Goal: Task Accomplishment & Management: Complete application form

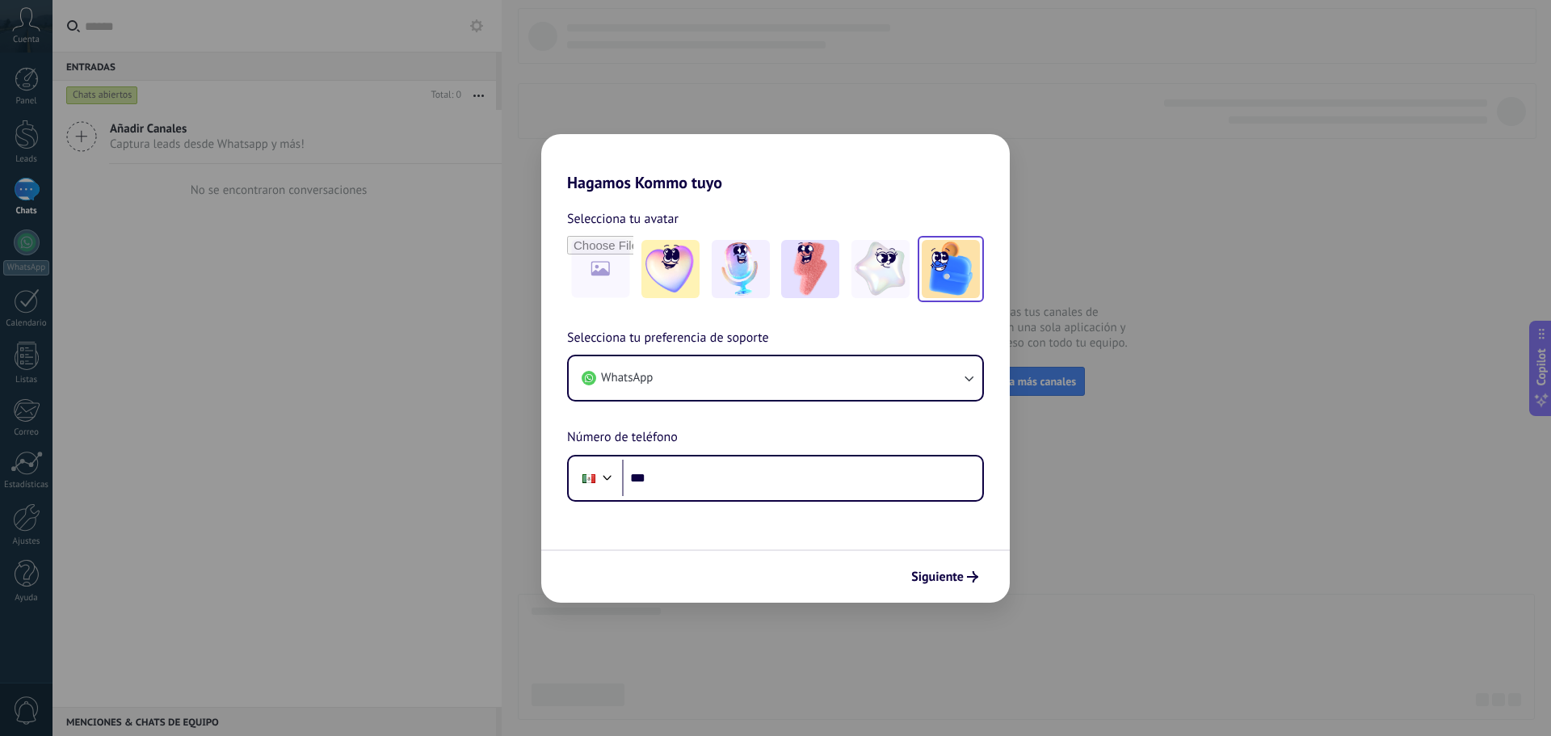
click at [948, 269] on img at bounding box center [951, 269] width 58 height 58
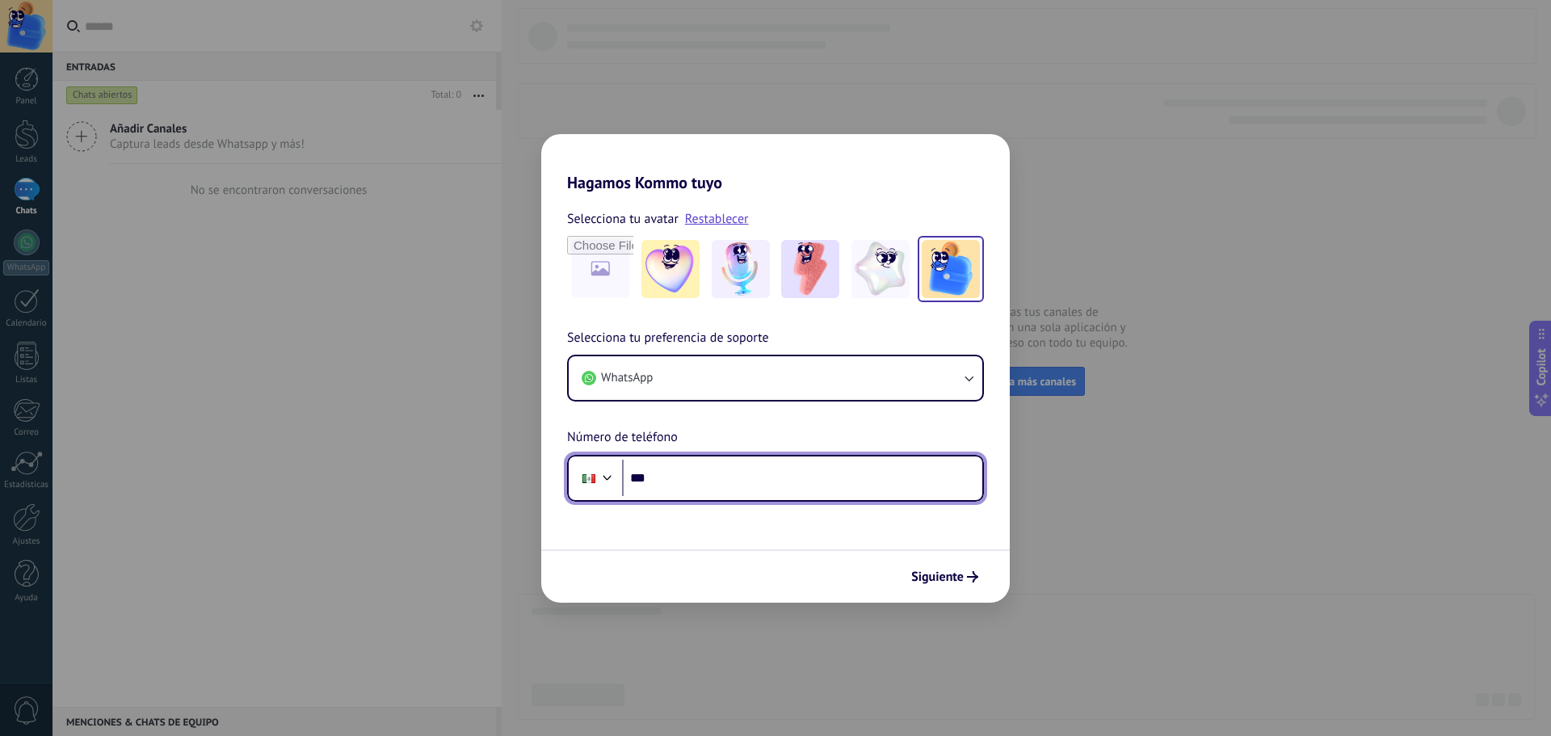
click at [733, 494] on input "***" at bounding box center [802, 478] width 360 height 37
type input "**********"
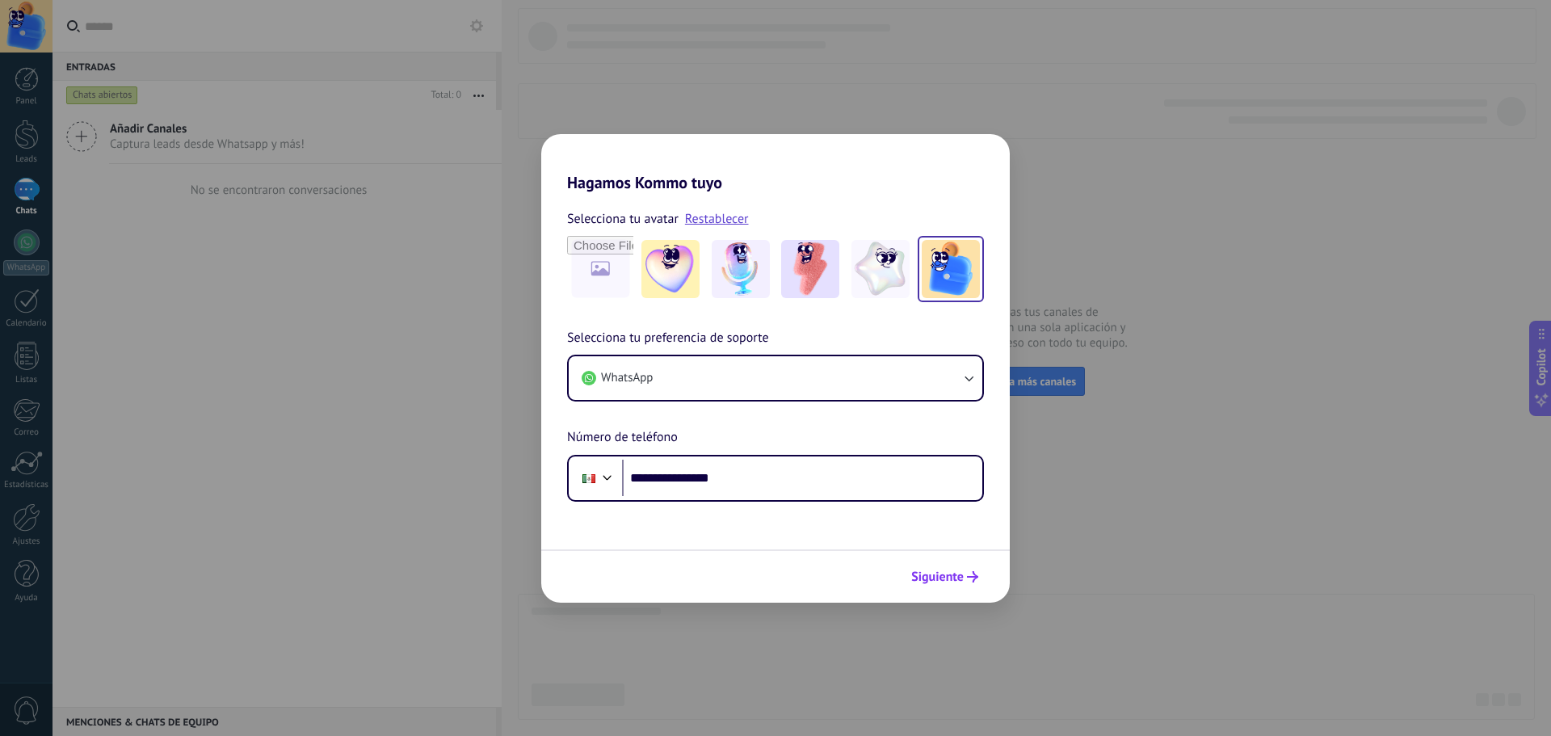
click at [960, 578] on span "Siguiente" at bounding box center [937, 576] width 53 height 11
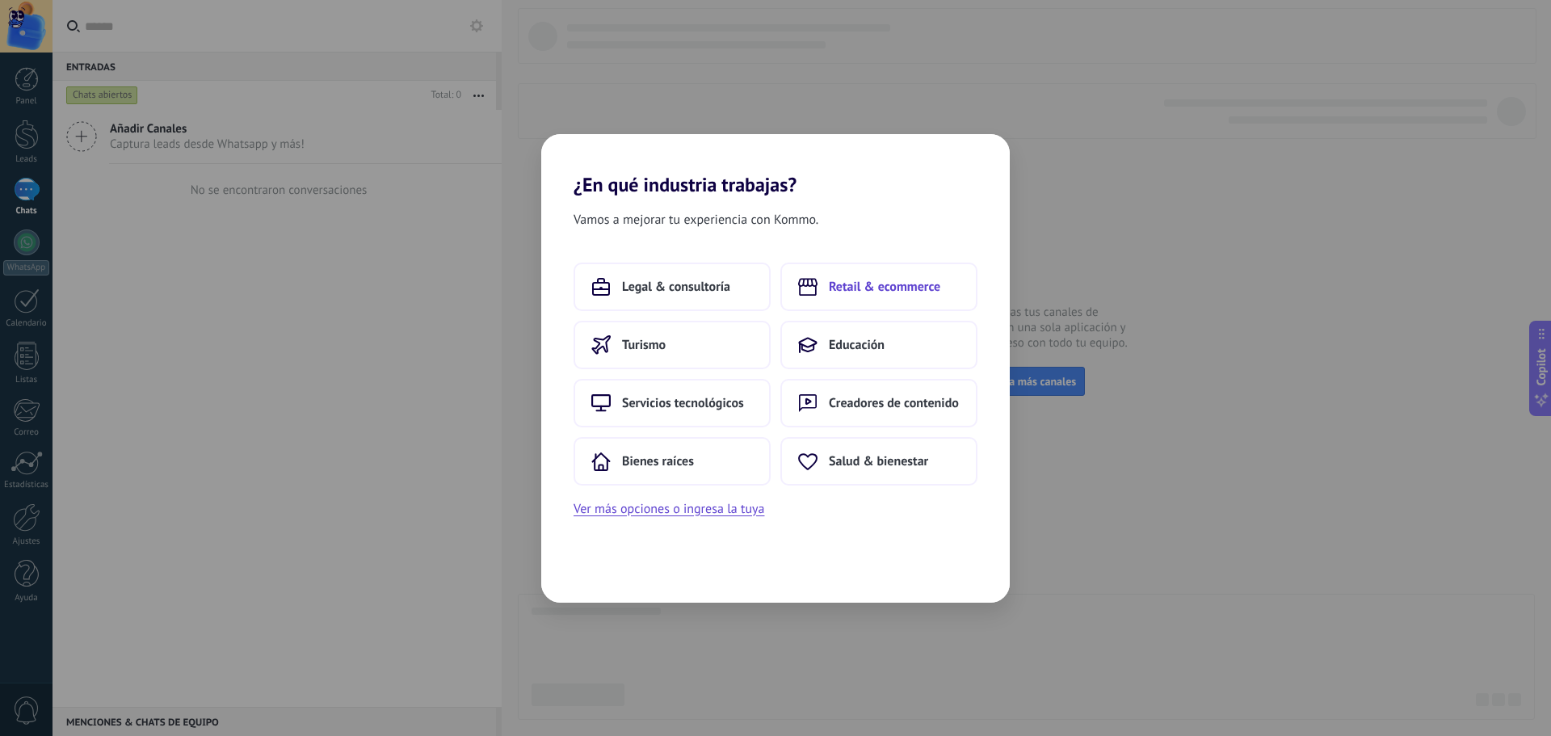
click at [878, 296] on button "Retail & ecommerce" at bounding box center [878, 287] width 197 height 48
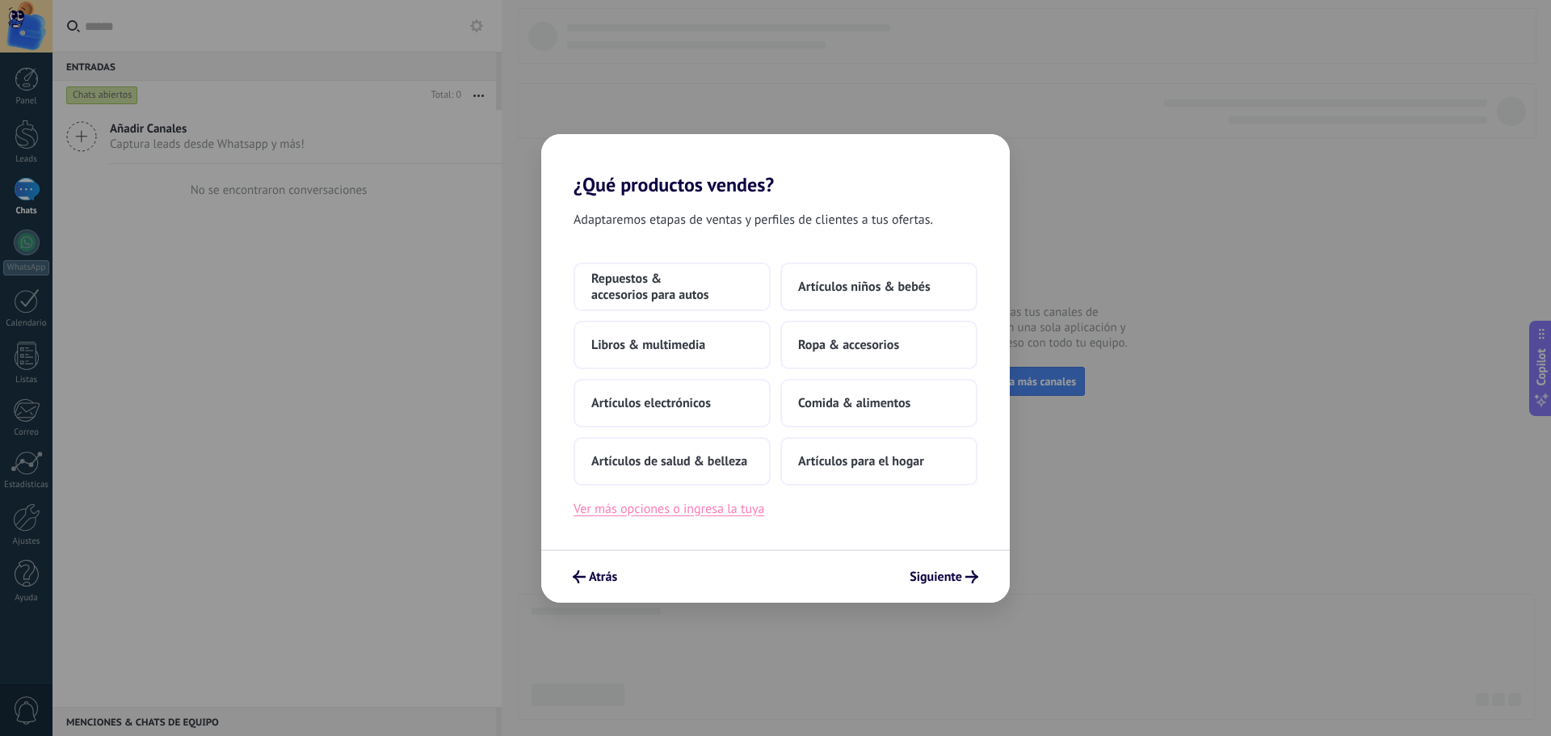
click at [740, 511] on button "Ver más opciones o ingresa la tuya" at bounding box center [669, 508] width 191 height 21
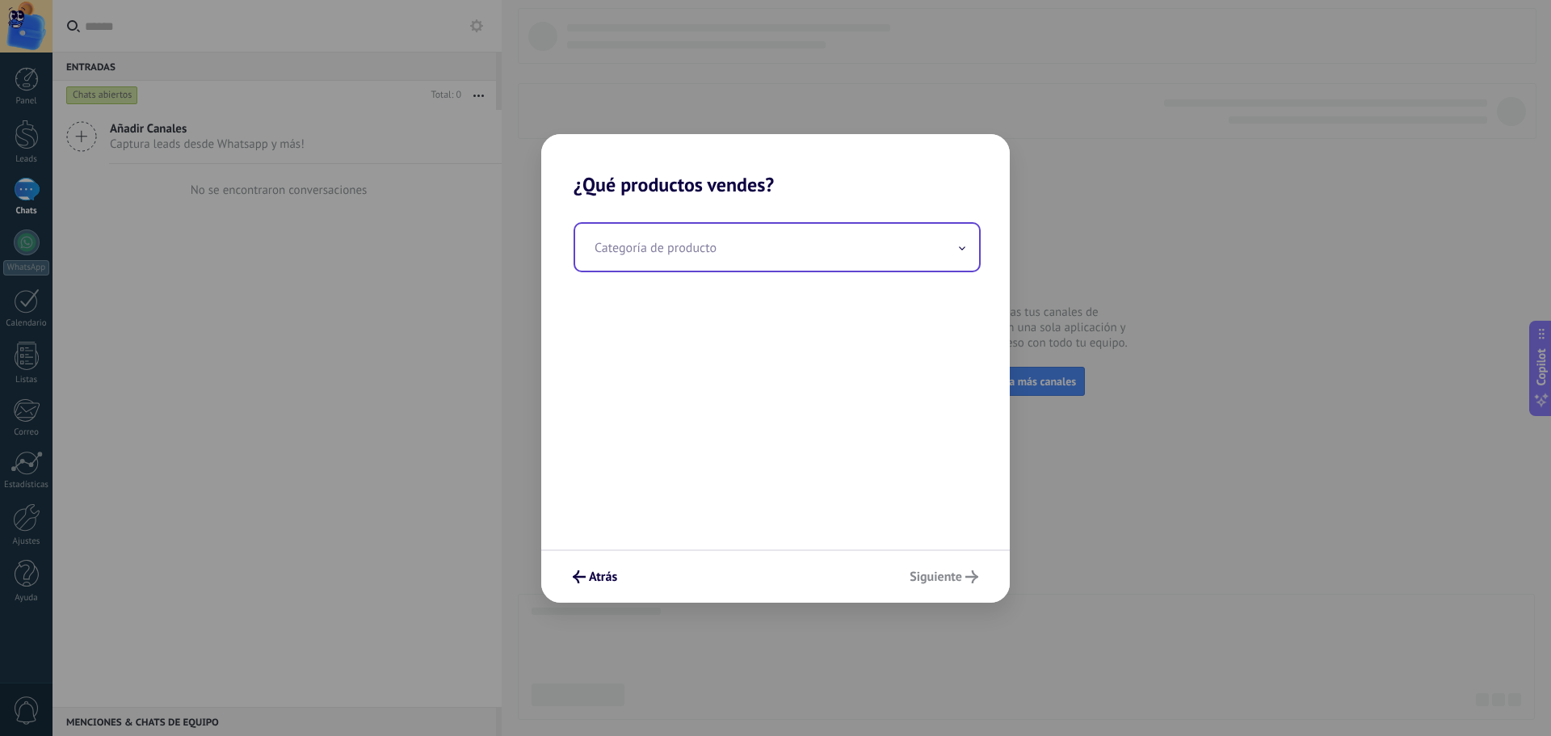
click at [789, 254] on input "text" at bounding box center [777, 247] width 404 height 47
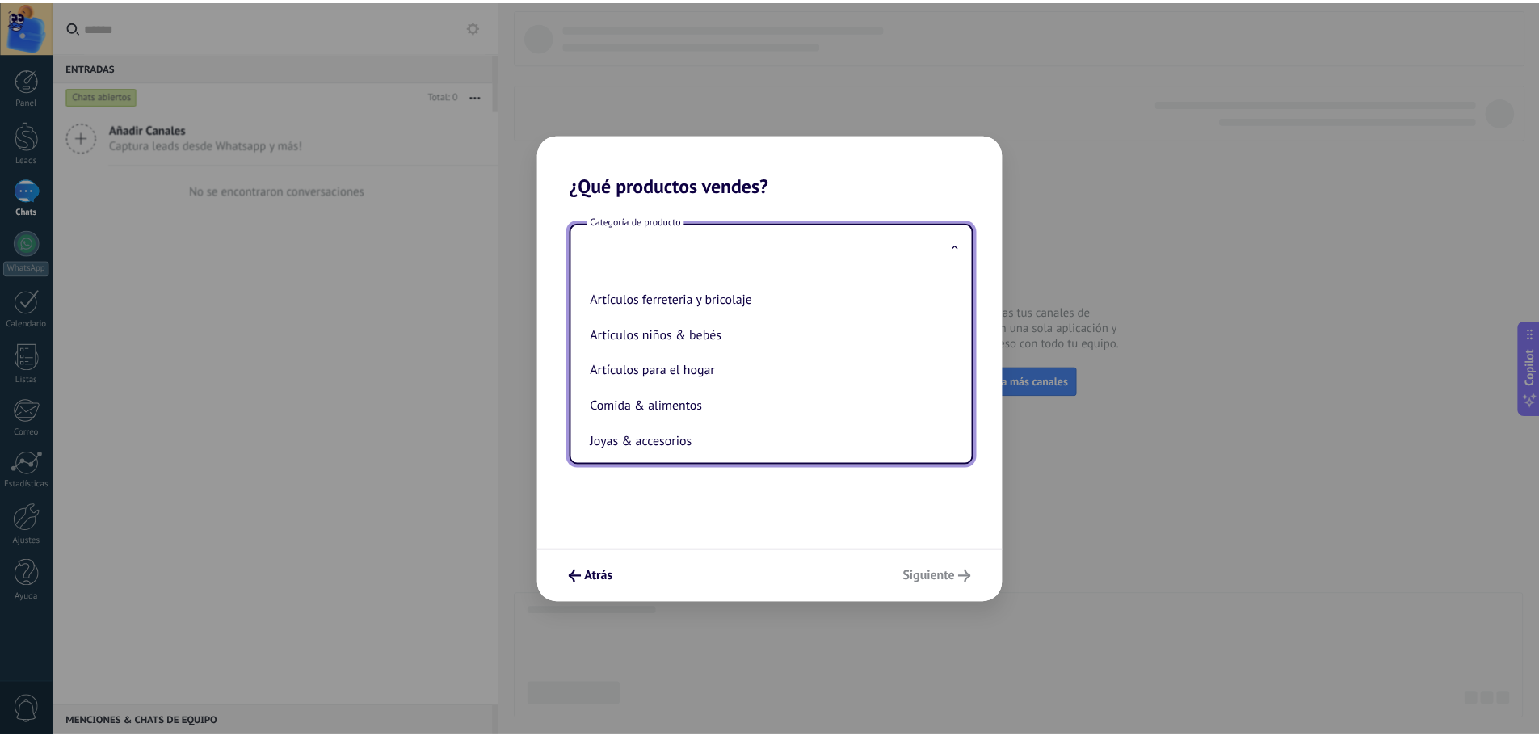
scroll to position [94, 0]
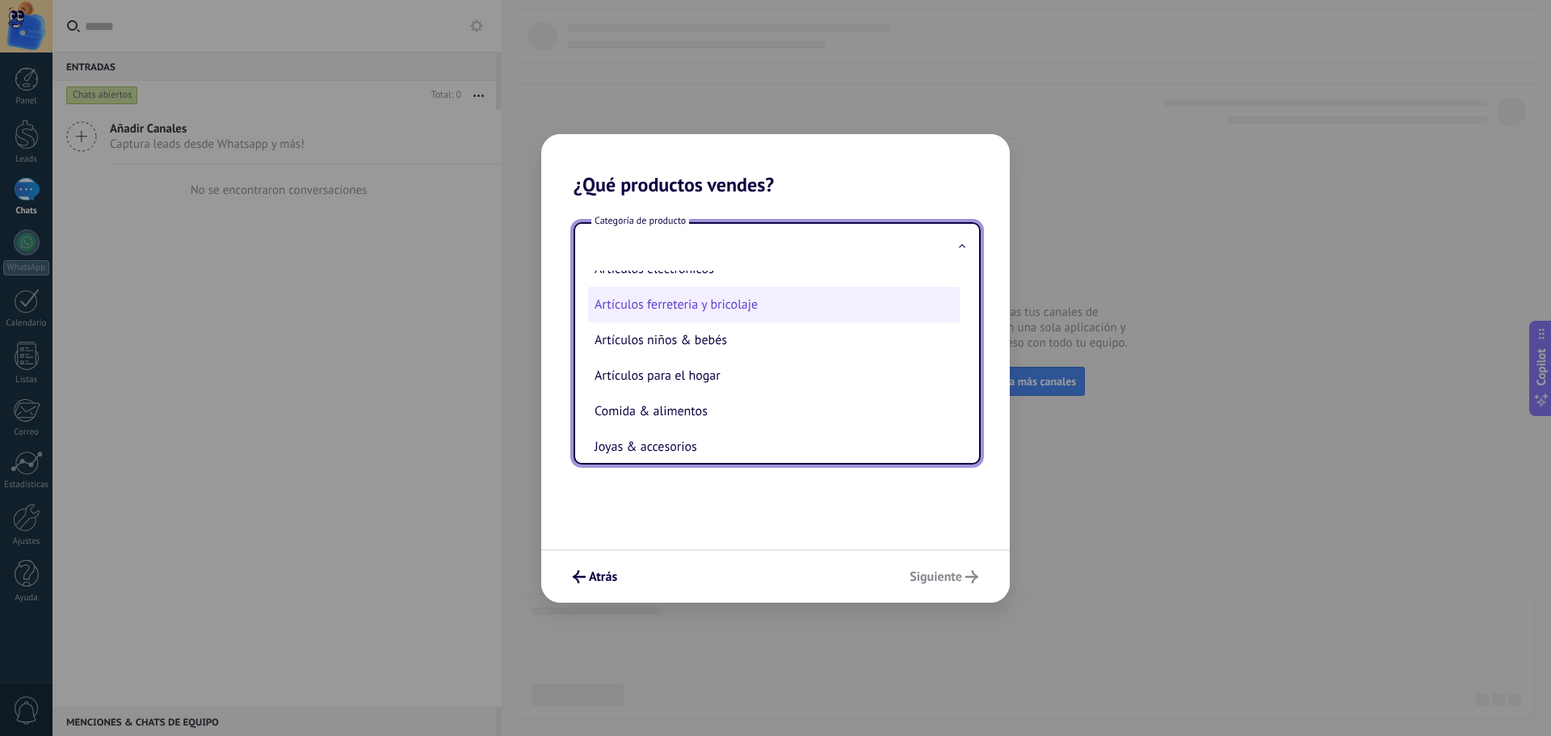
click at [767, 309] on li "Artículos ferreteria y bricolaje" at bounding box center [774, 305] width 372 height 36
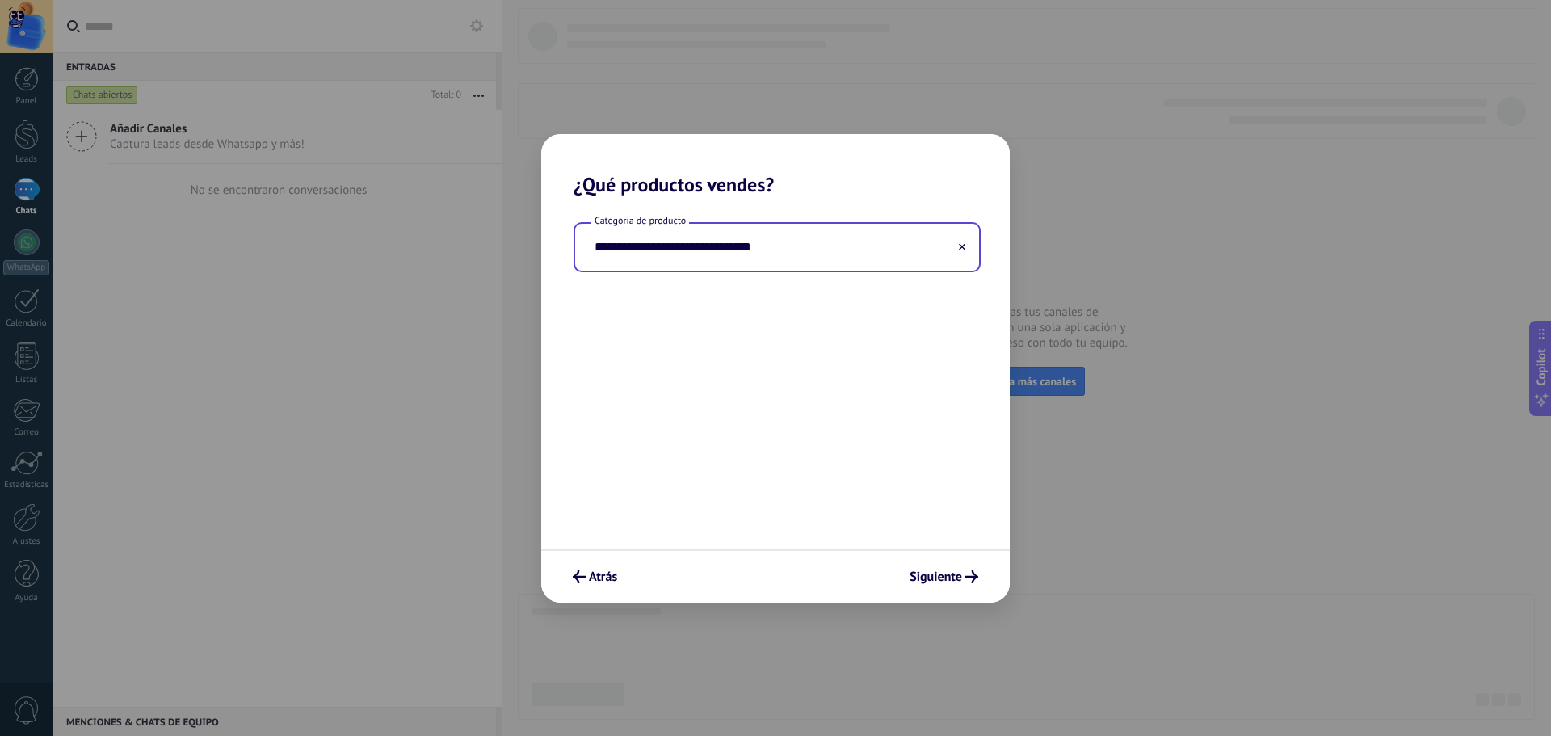
type input "**********"
click at [951, 559] on div "Atrás Siguiente" at bounding box center [775, 575] width 469 height 53
click at [943, 567] on button "Siguiente" at bounding box center [943, 576] width 83 height 27
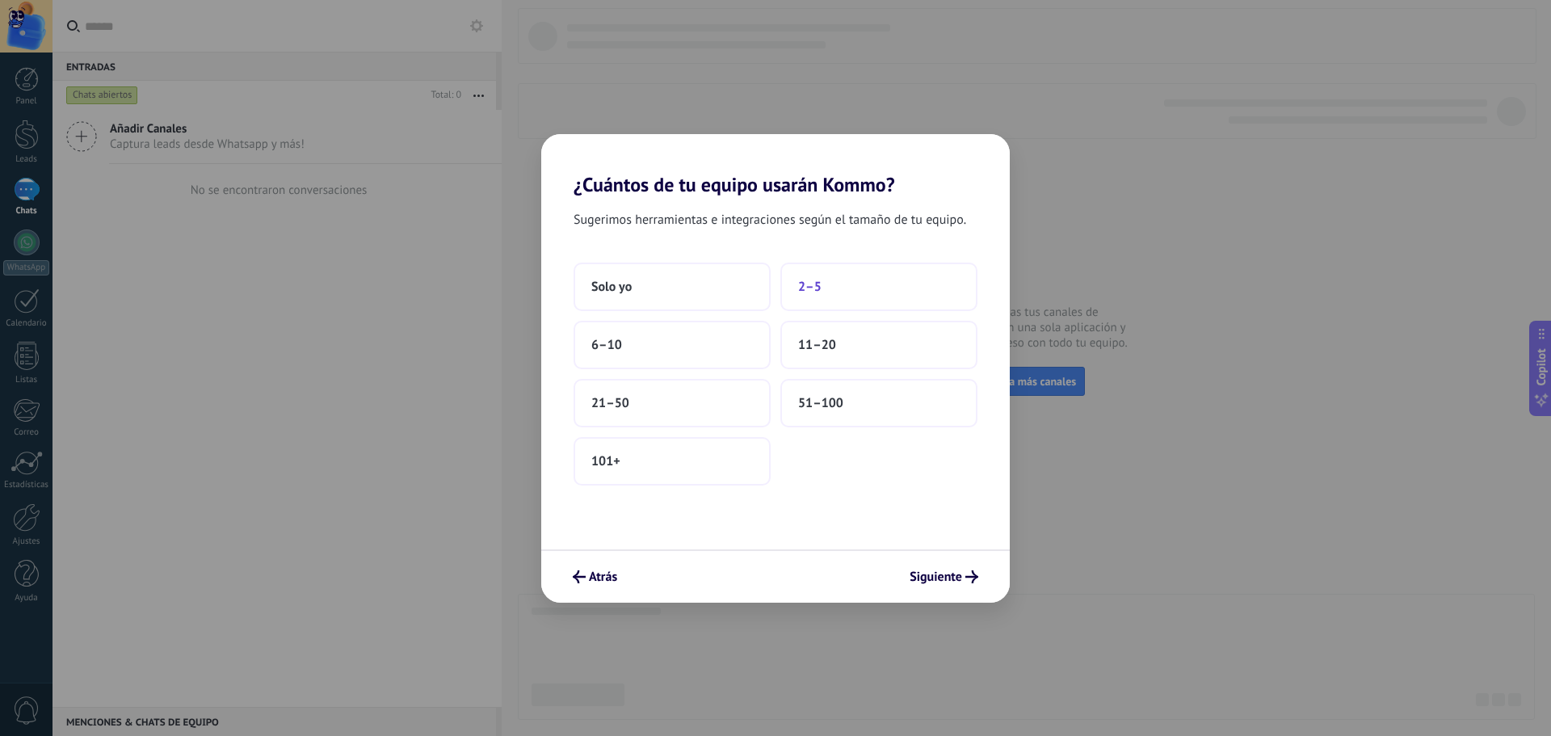
click at [827, 279] on button "2–5" at bounding box center [878, 287] width 197 height 48
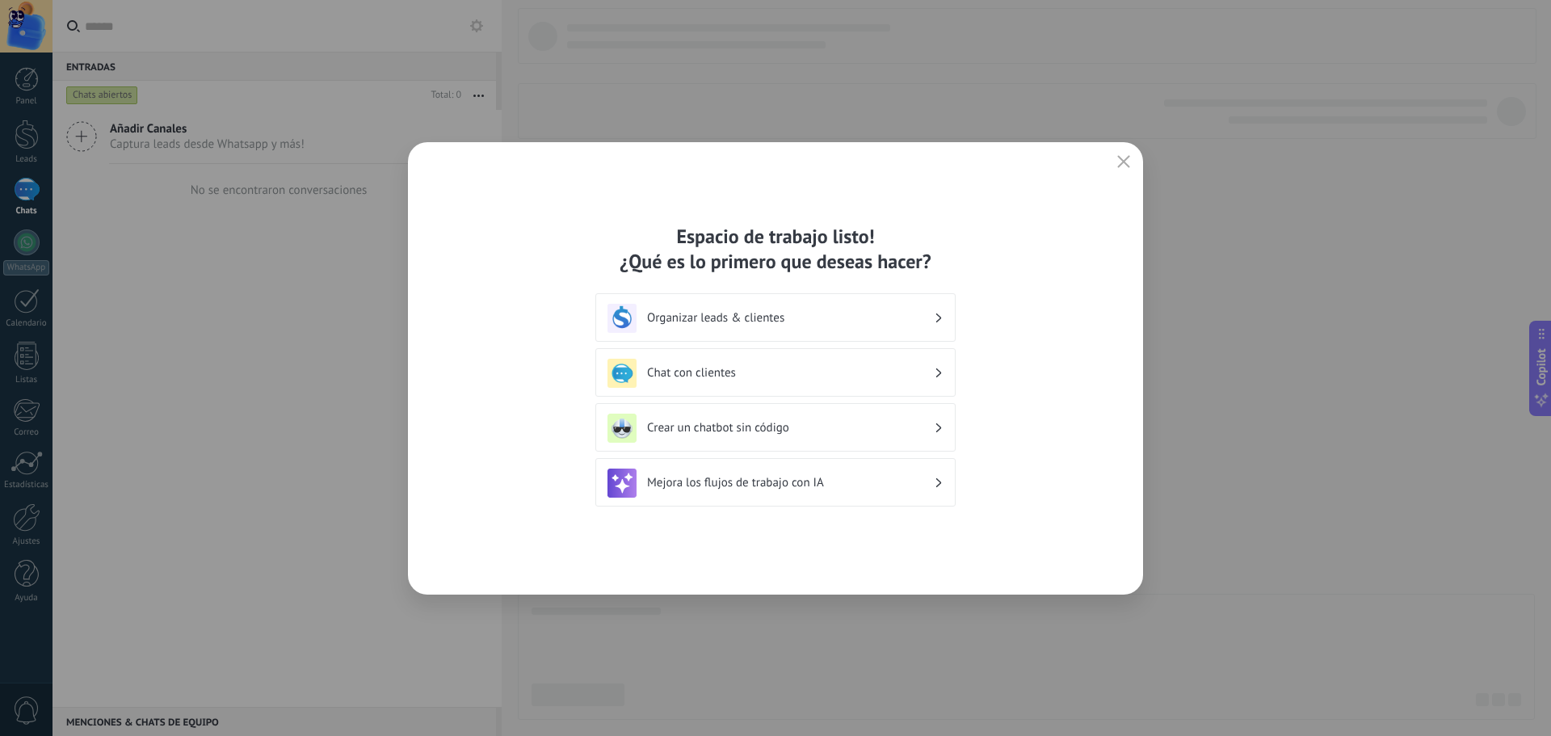
click at [783, 365] on h3 "Chat con clientes" at bounding box center [790, 372] width 287 height 15
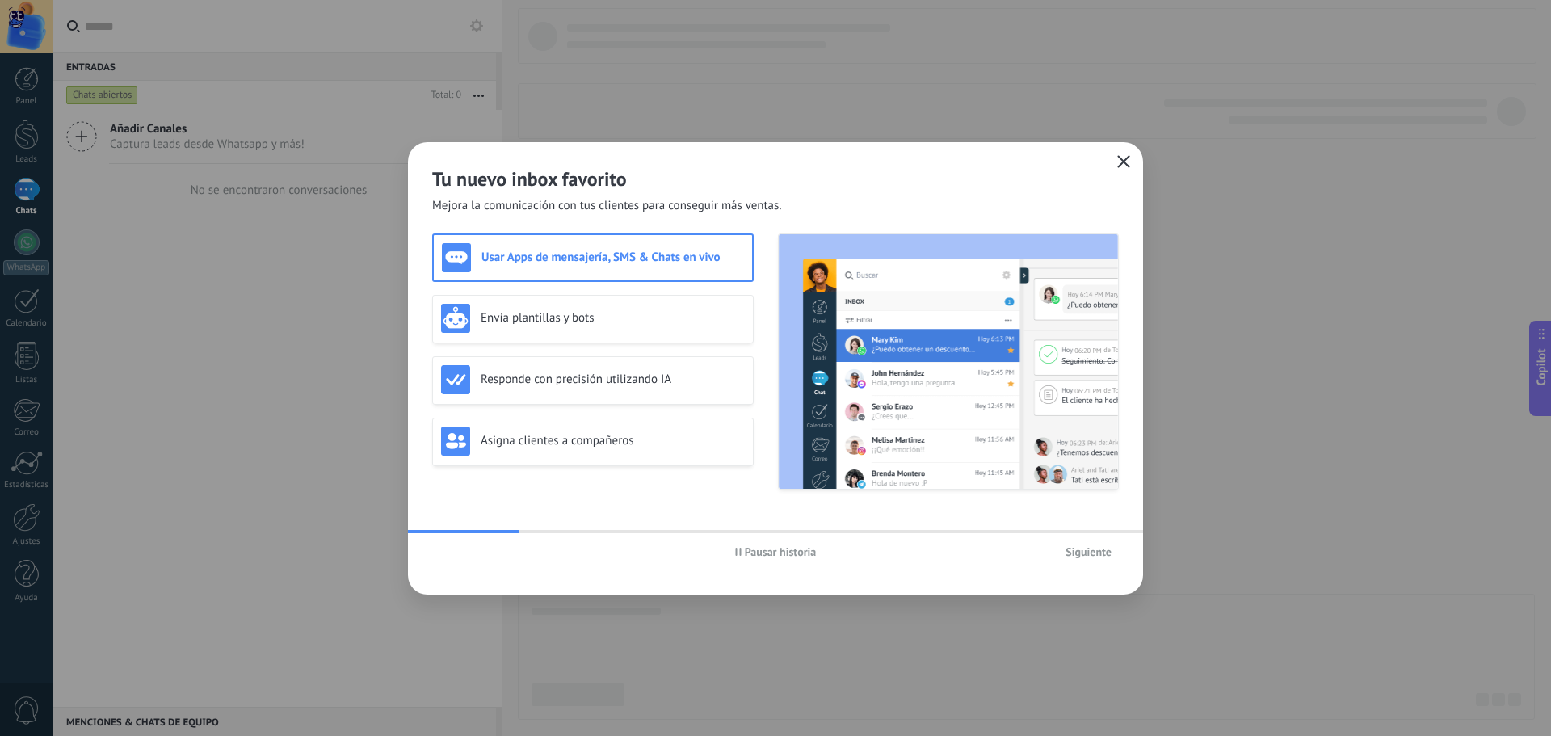
click at [1125, 159] on icon "button" at bounding box center [1123, 161] width 13 height 13
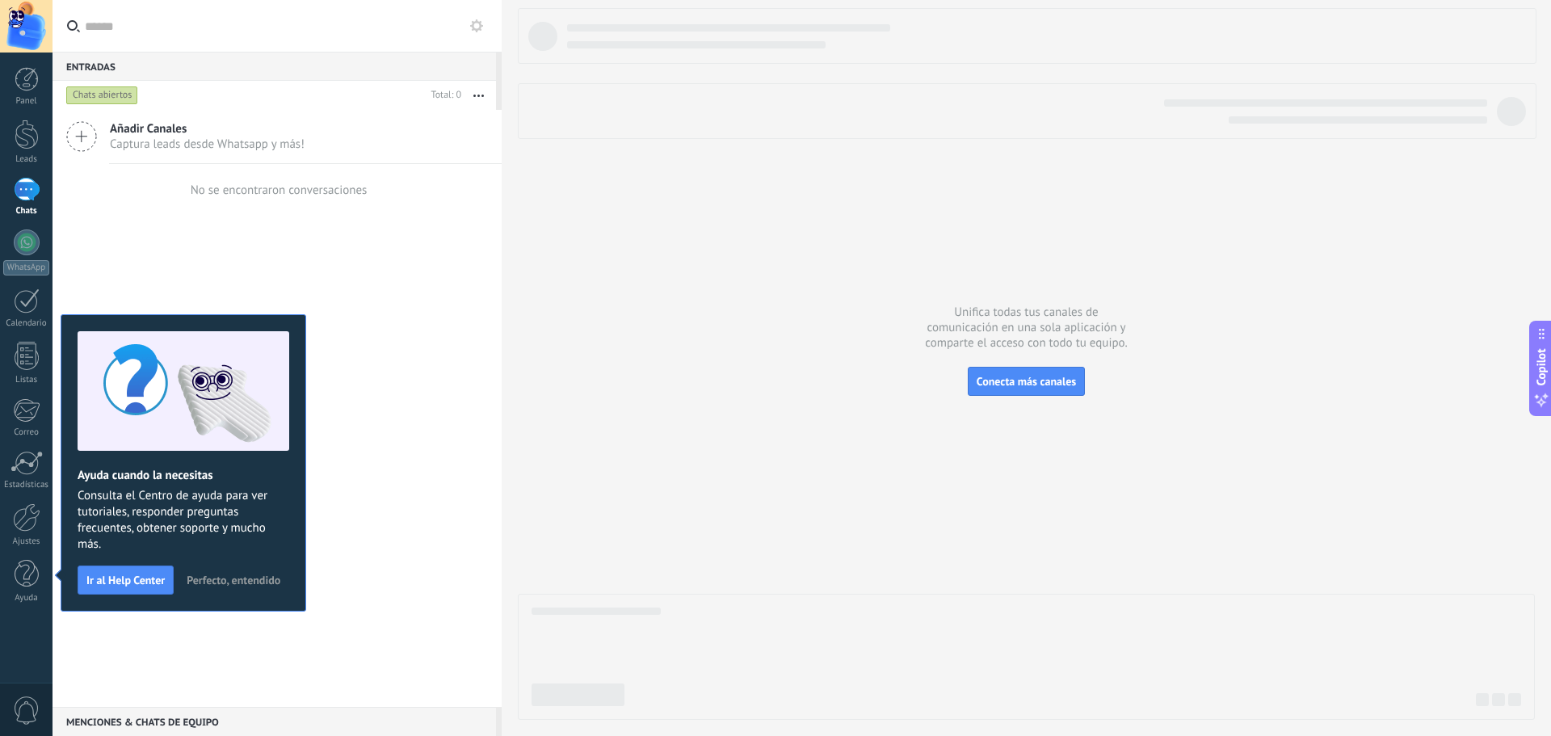
click at [242, 583] on span "Perfecto, entendido" at bounding box center [234, 579] width 94 height 11
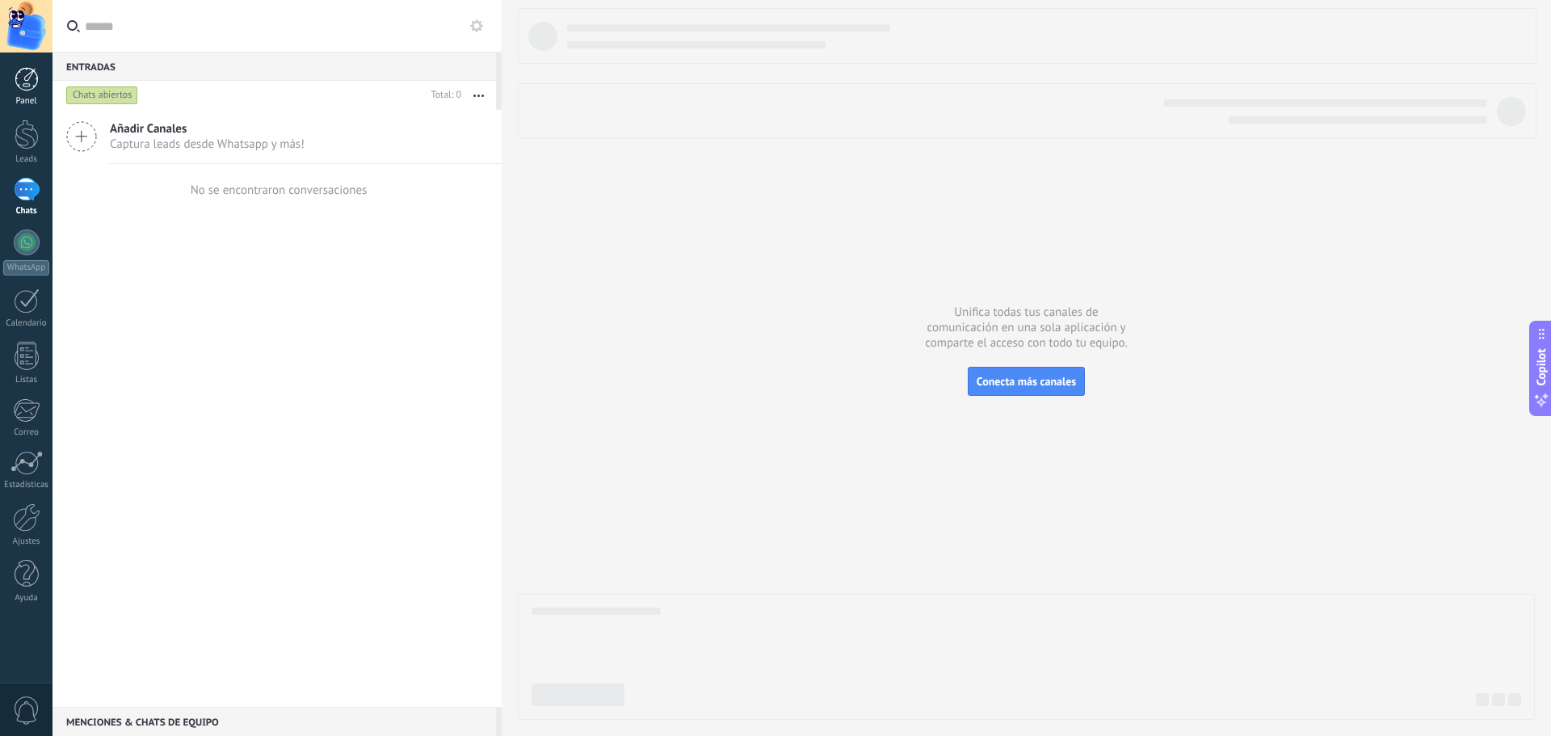
drag, startPoint x: 248, startPoint y: 133, endPoint x: 0, endPoint y: 73, distance: 255.3
drag, startPoint x: 0, startPoint y: 73, endPoint x: 831, endPoint y: 406, distance: 895.7
click at [831, 406] on div at bounding box center [1026, 364] width 1017 height 712
click at [37, 34] on div at bounding box center [26, 26] width 53 height 53
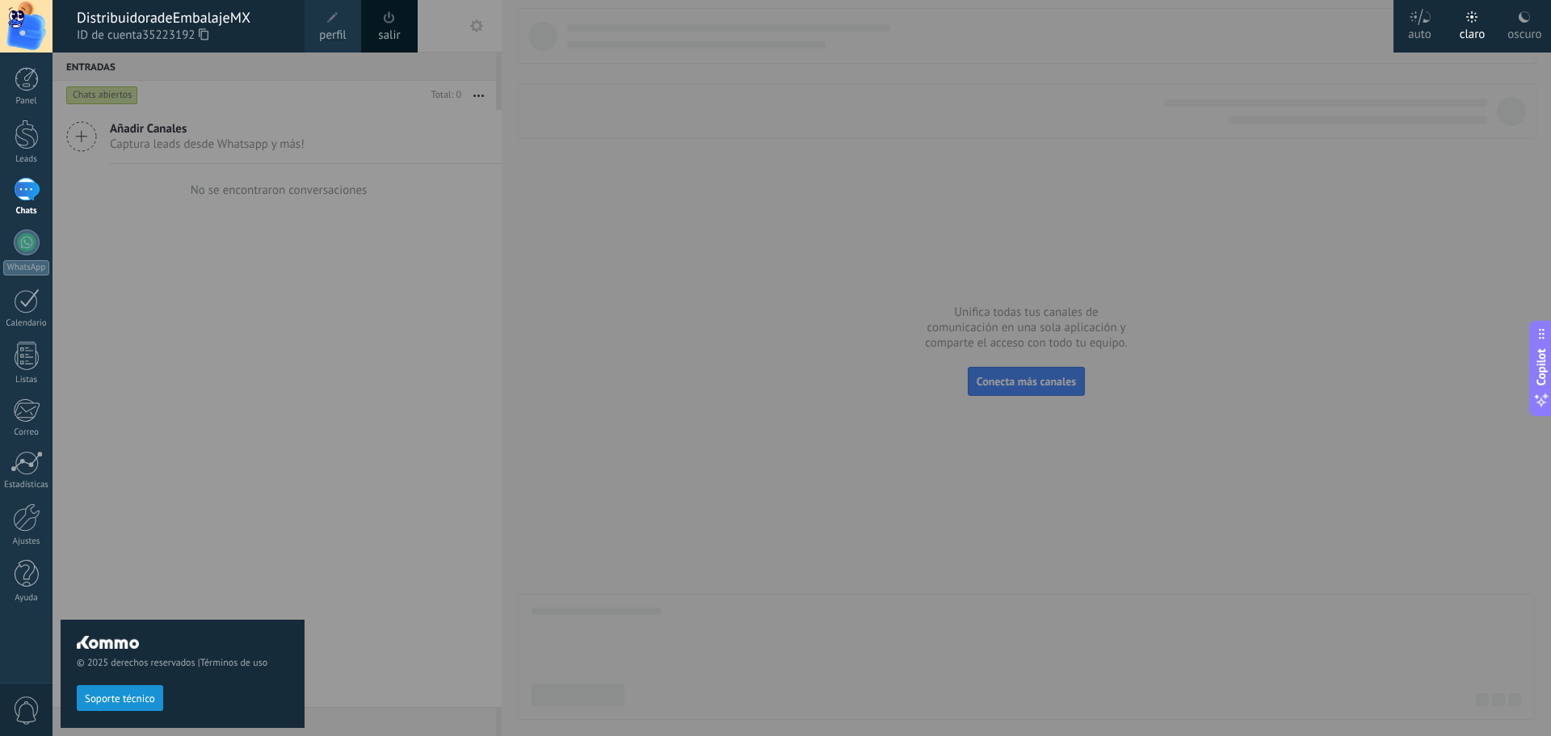
click at [512, 166] on div at bounding box center [828, 368] width 1551 height 736
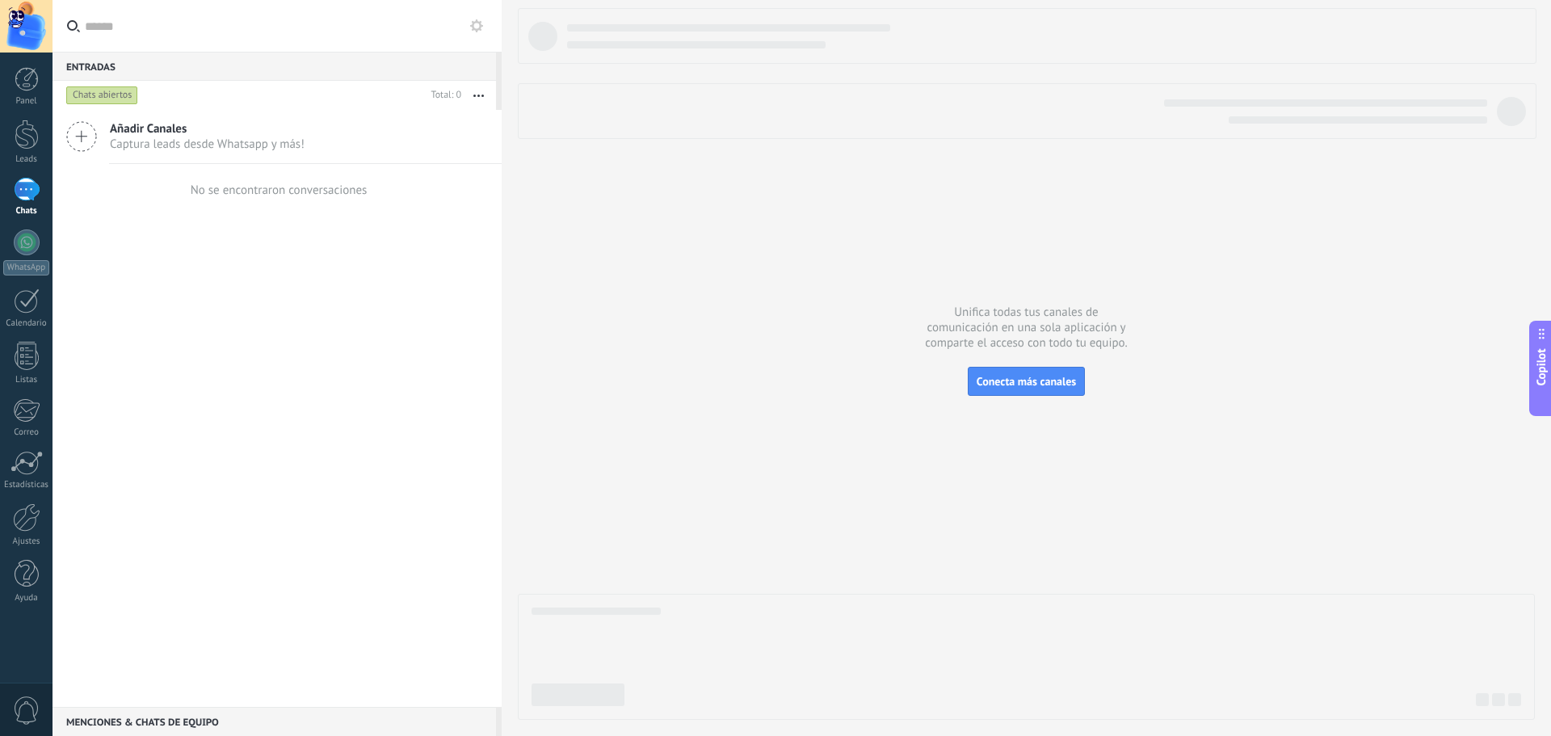
click at [41, 20] on div at bounding box center [26, 26] width 53 height 53
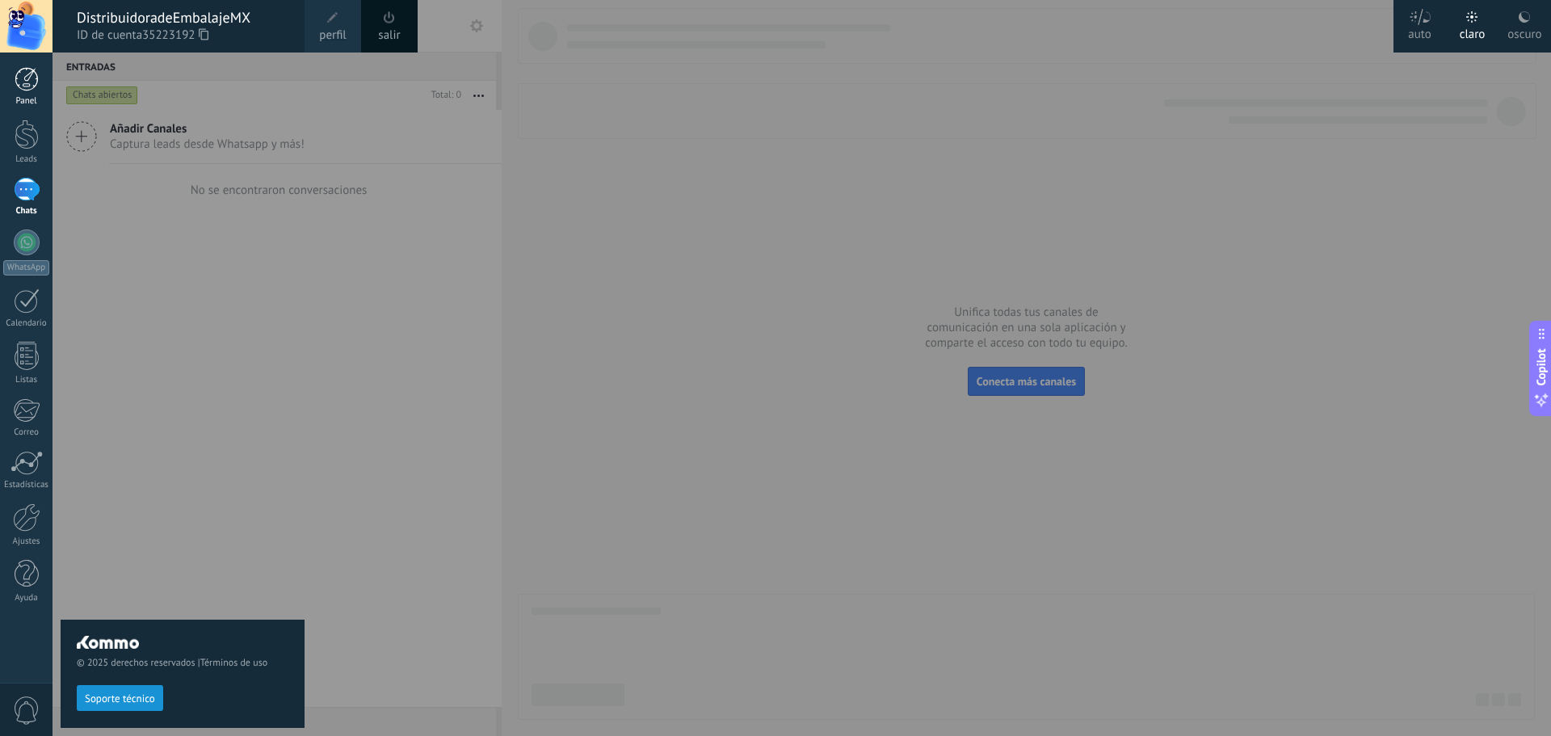
click at [27, 99] on div "Panel" at bounding box center [26, 101] width 47 height 11
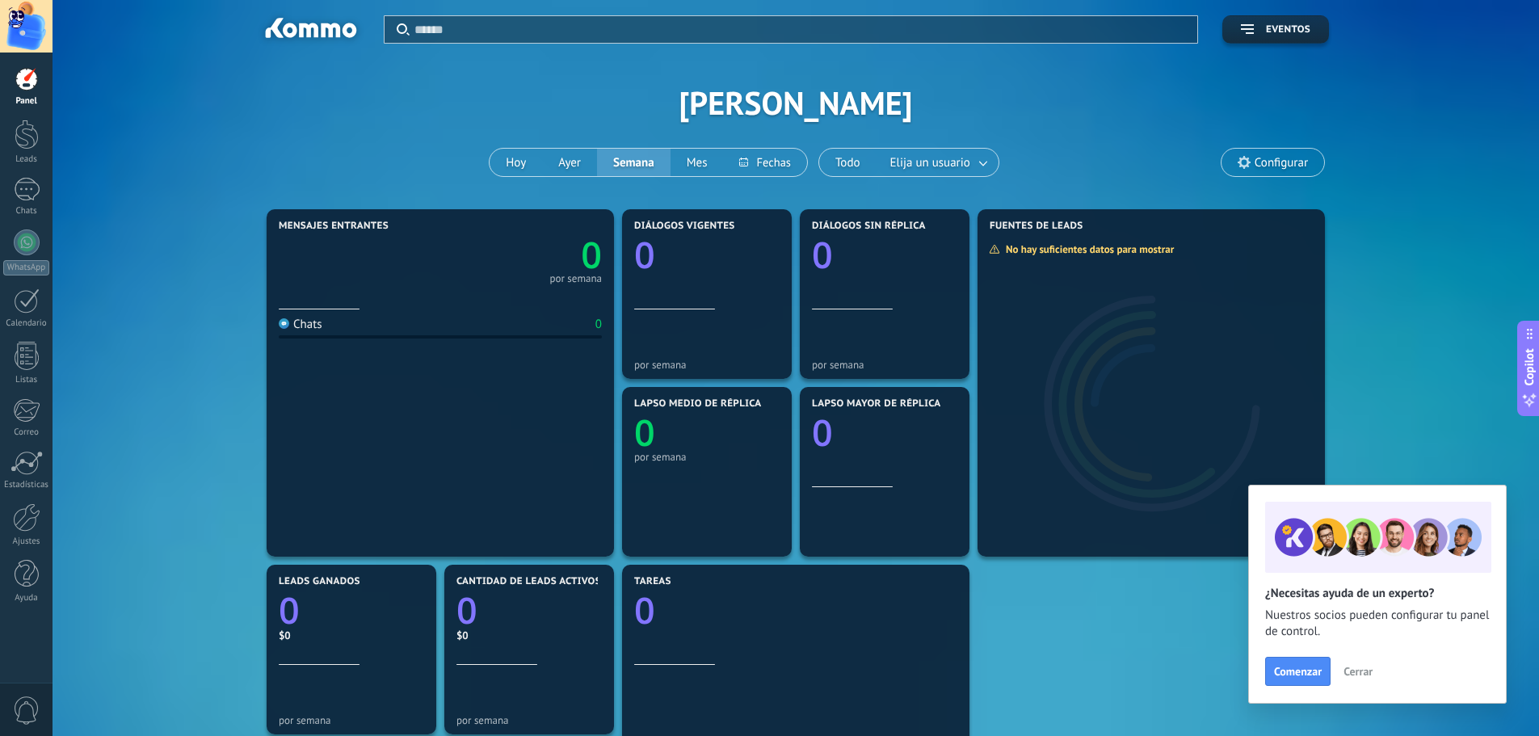
click at [1353, 669] on span "Cerrar" at bounding box center [1357, 671] width 29 height 11
